Goal: Find specific page/section: Find specific page/section

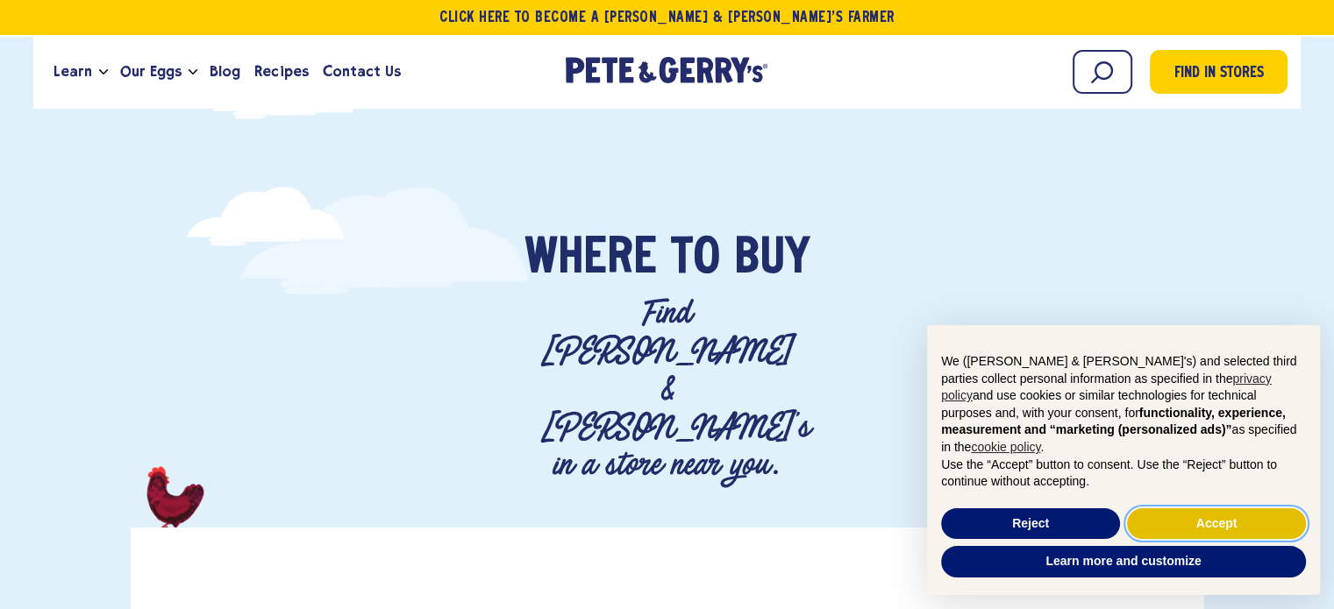
click at [1220, 531] on button "Accept" at bounding box center [1216, 525] width 179 height 32
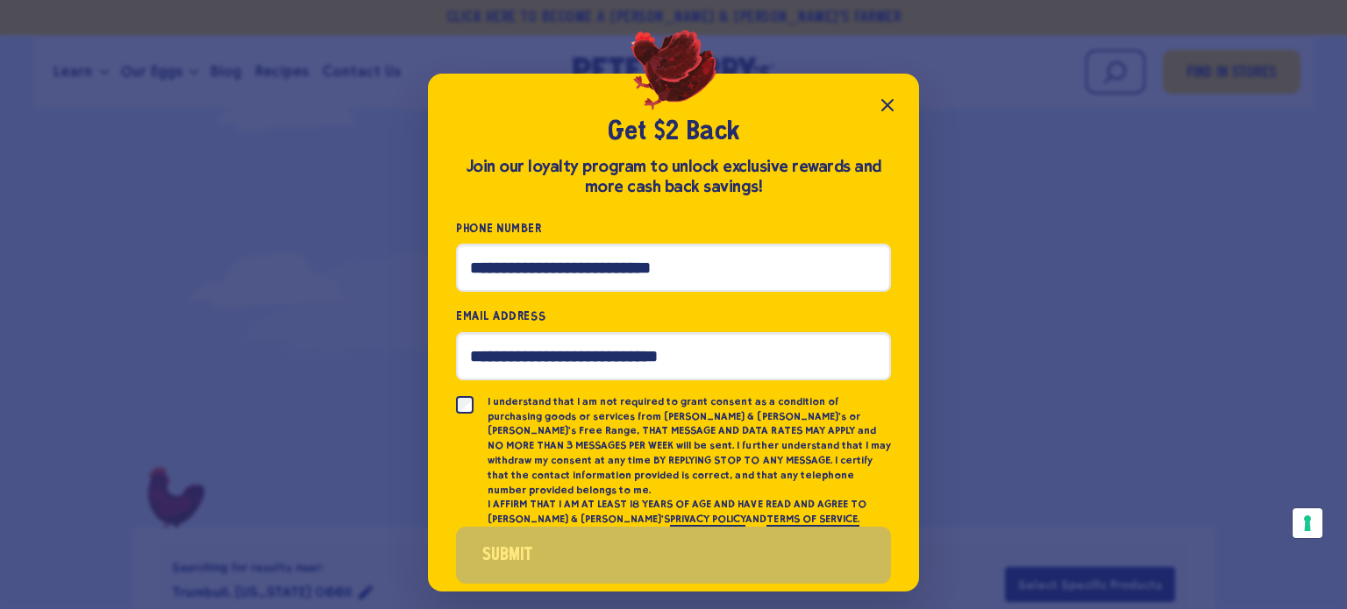
click at [887, 105] on icon "Close popup" at bounding box center [887, 105] width 11 height 11
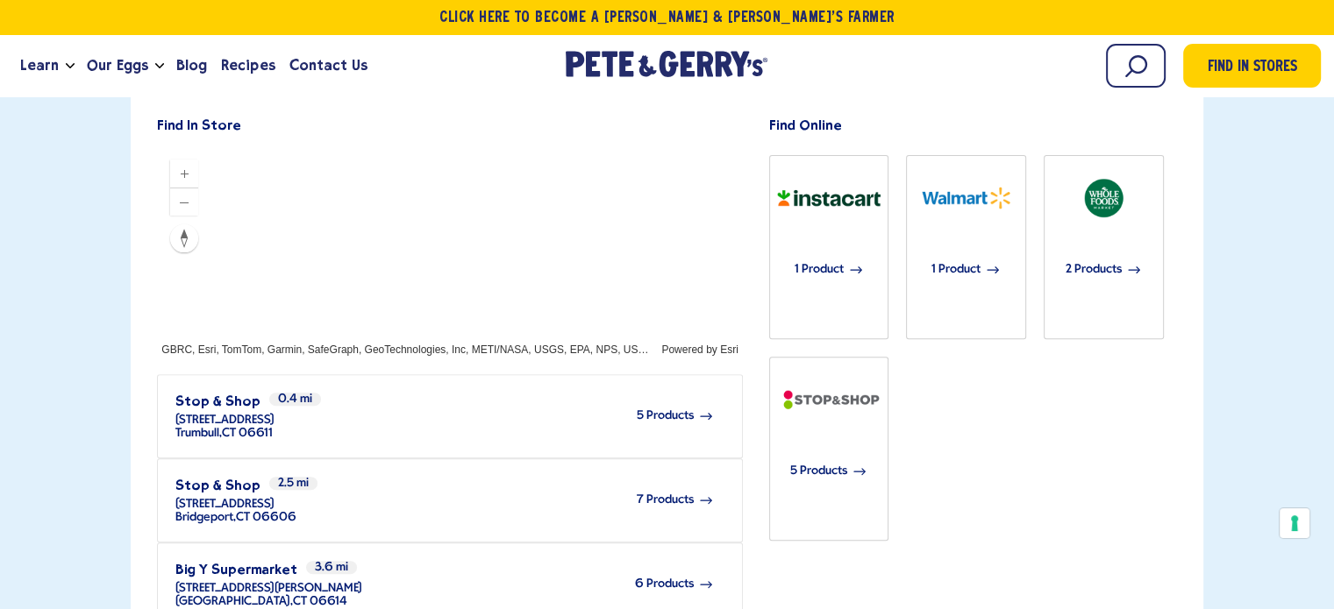
scroll to position [614, 0]
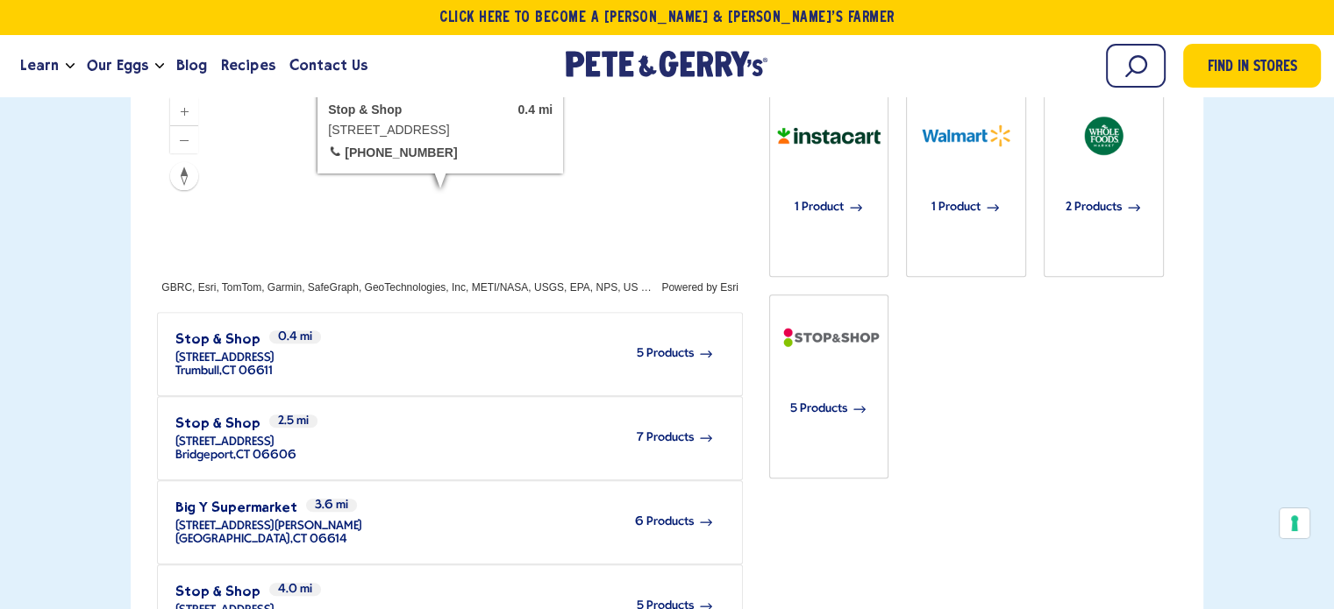
click at [665, 347] on span "5 Products" at bounding box center [665, 353] width 57 height 13
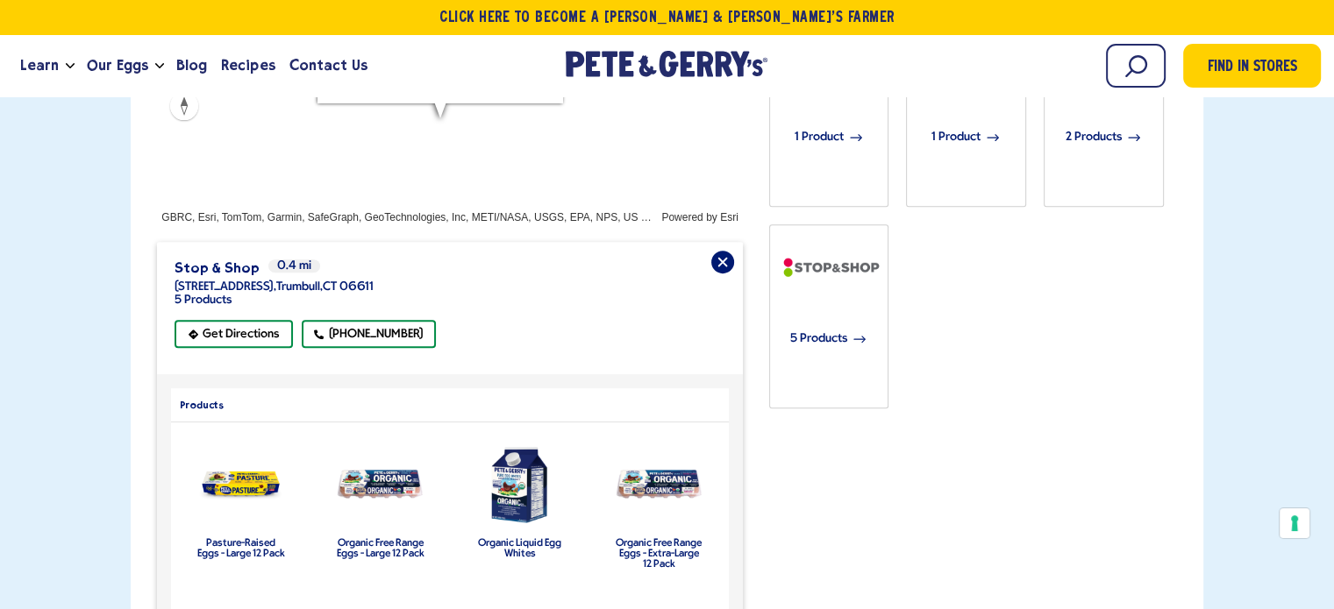
scroll to position [702, 0]
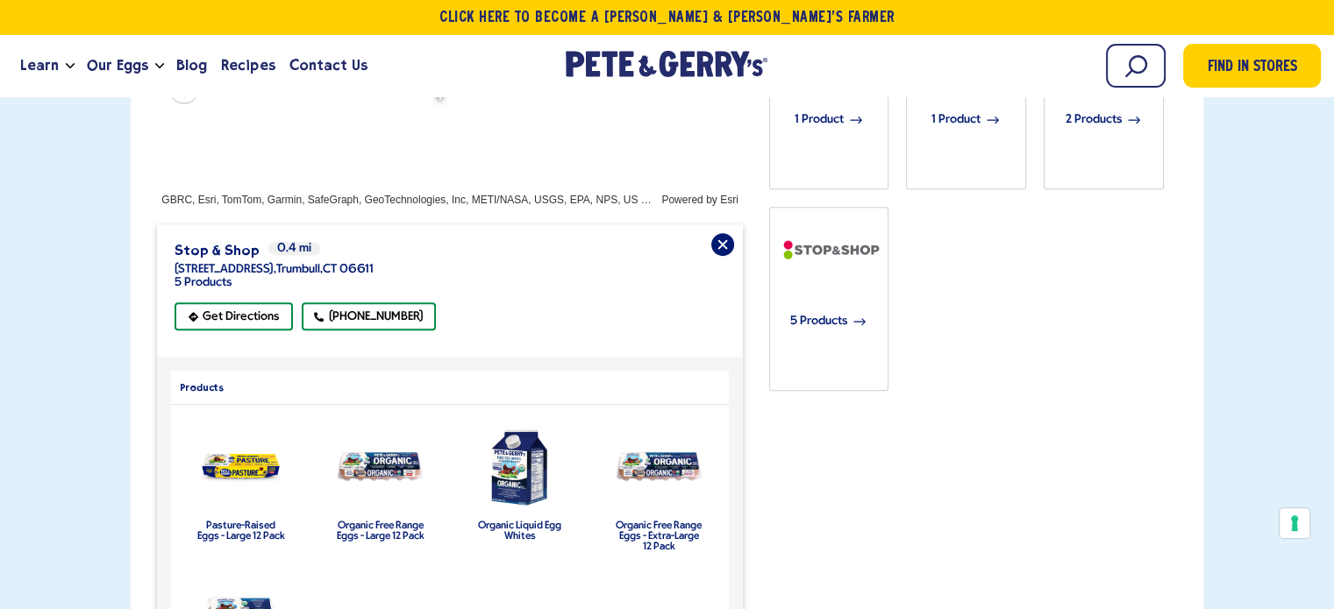
click at [663, 450] on img "product" at bounding box center [659, 467] width 92 height 35
click at [653, 521] on label "Organic Free Range Eggs - Extra-Large 12 Pack" at bounding box center [659, 537] width 88 height 32
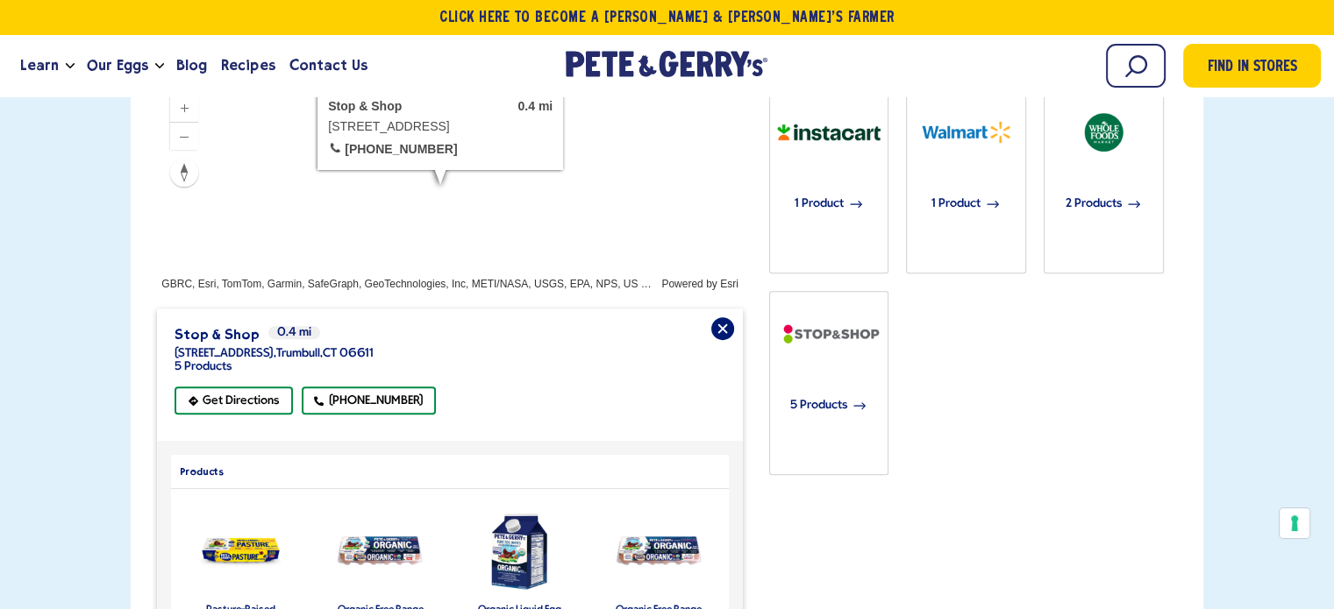
scroll to position [351, 0]
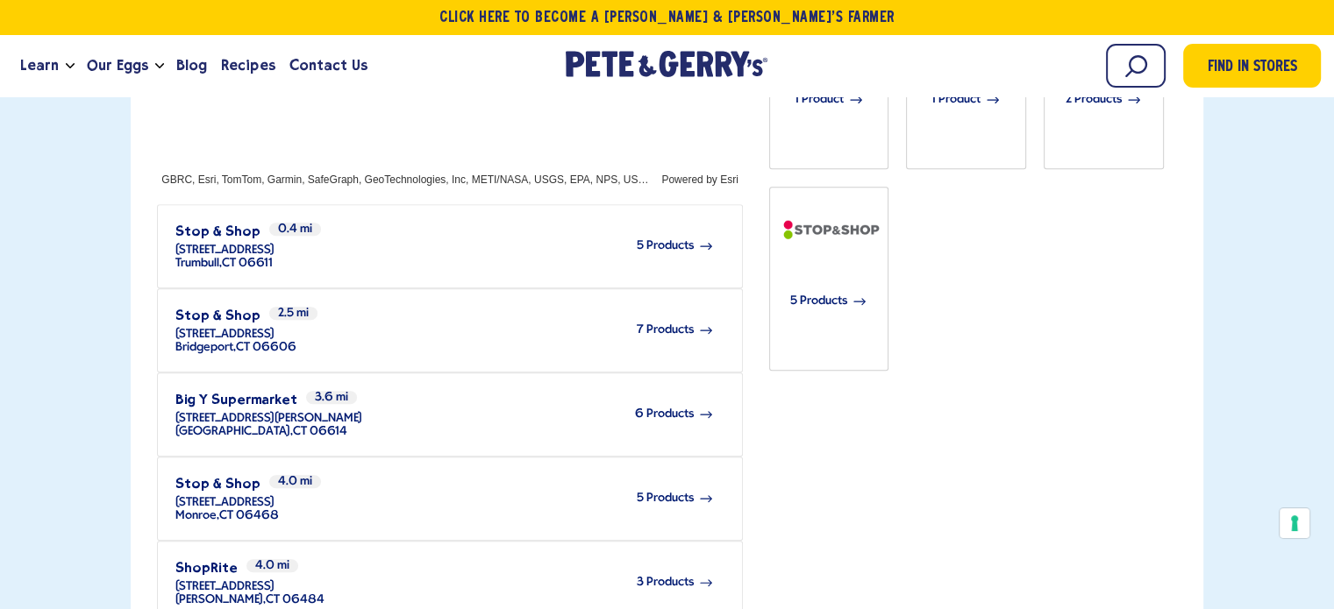
scroll to position [526, 0]
